Goal: Information Seeking & Learning: Find specific fact

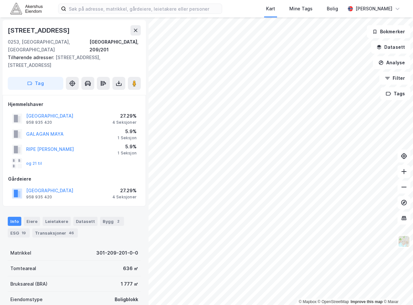
click at [48, 32] on div "[STREET_ADDRESS]" at bounding box center [39, 30] width 63 height 10
click at [47, 32] on div "[STREET_ADDRESS]" at bounding box center [39, 30] width 63 height 10
copy div "[STREET_ADDRESS]"
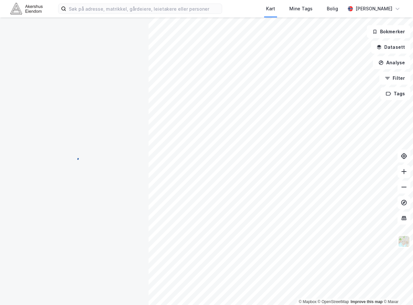
scroll to position [1, 0]
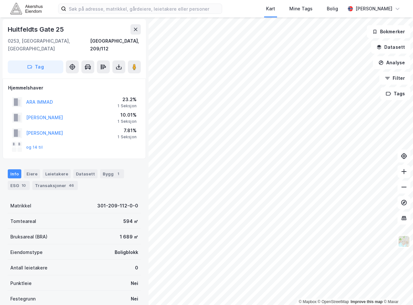
click at [42, 30] on div "Huitfeldts Gate 25" at bounding box center [36, 29] width 57 height 10
copy div "Huitfeldts Gate 25"
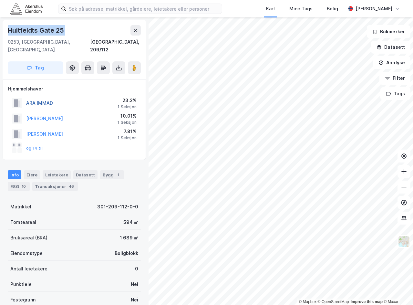
click at [0, 0] on button "ARA IMMAD" at bounding box center [0, 0] width 0 height 0
click at [59, 31] on div "Huitfeldts Gate 25" at bounding box center [36, 30] width 57 height 10
copy div "Huitfeldts Gate 25"
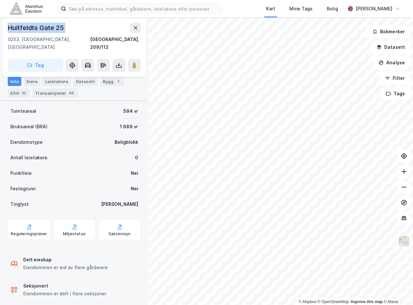
scroll to position [112, 0]
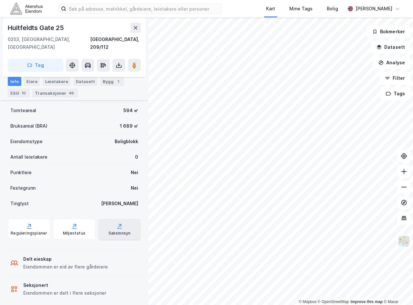
click at [107, 218] on div "Saksinnsyn" at bounding box center [119, 228] width 43 height 21
